Goal: Check status: Check status

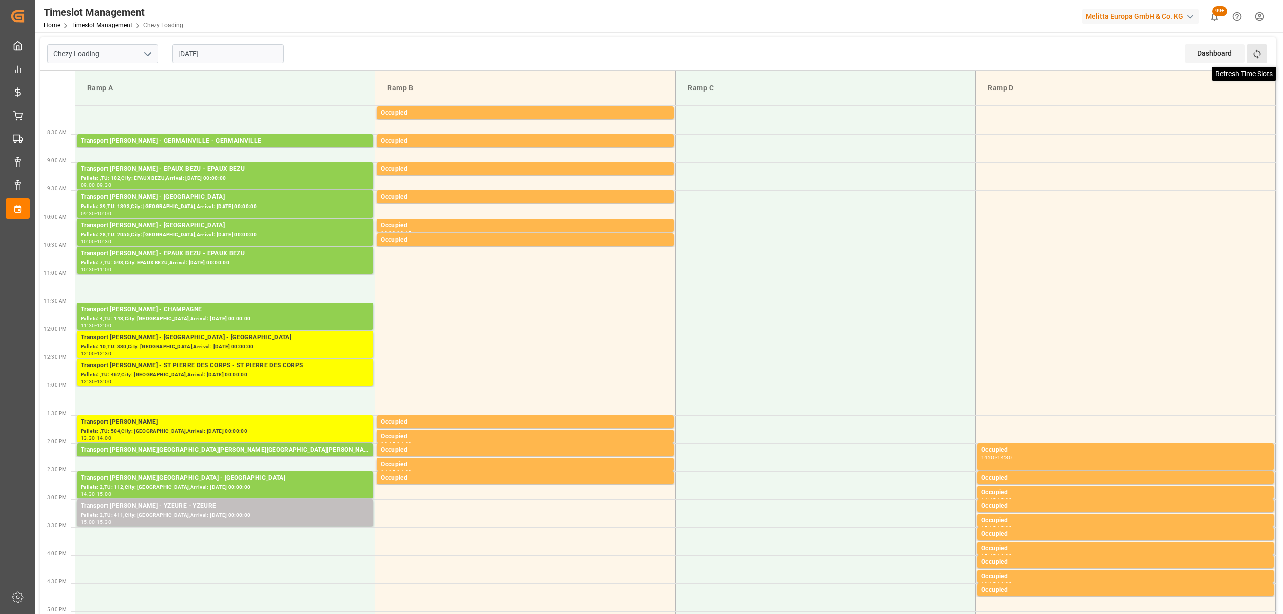
click at [1257, 53] on icon at bounding box center [1257, 54] width 11 height 11
